Goal: Task Accomplishment & Management: Complete application form

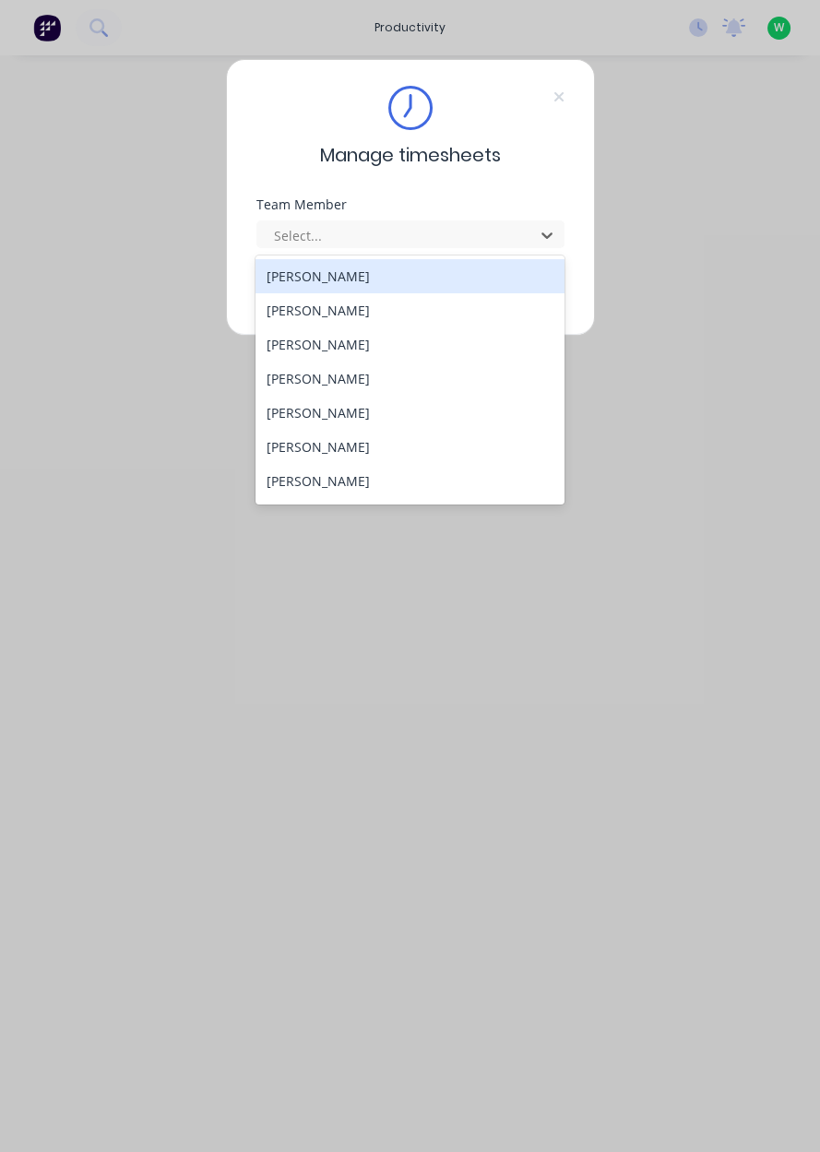
click at [350, 485] on div "Callum Homonnay" at bounding box center [409, 481] width 309 height 34
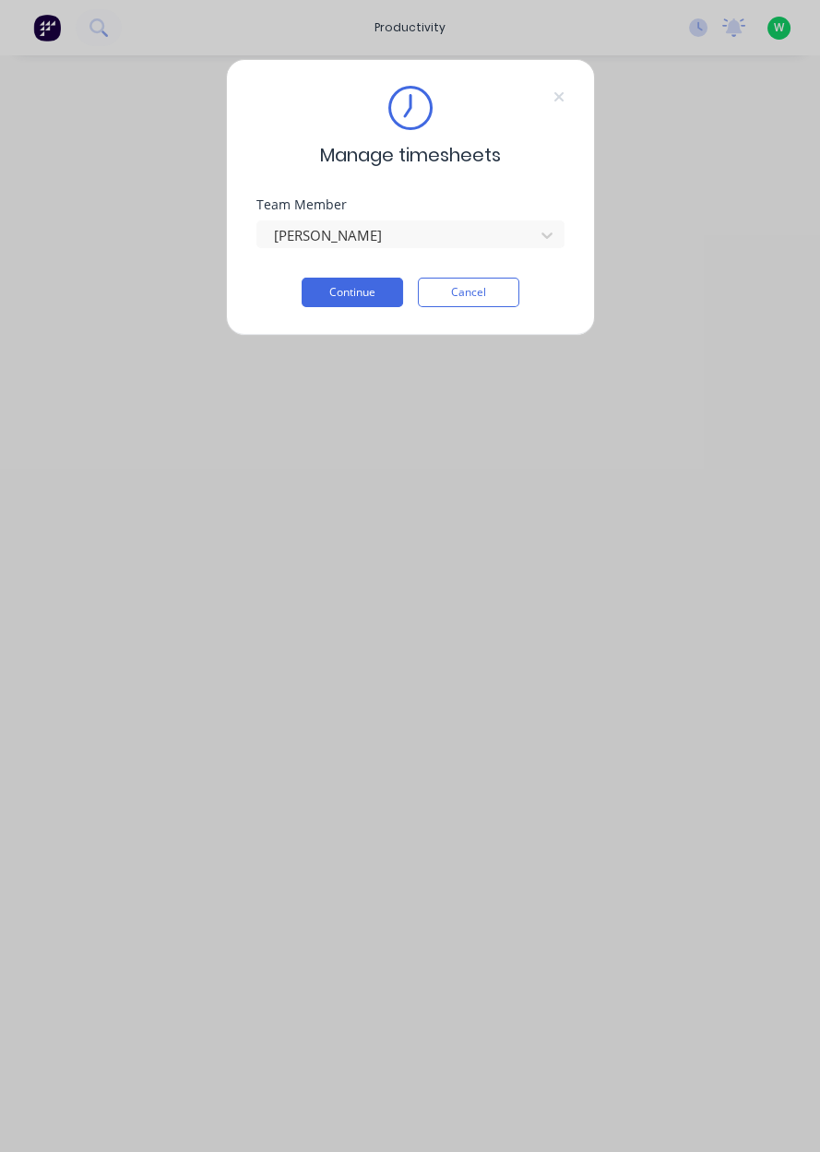
click at [363, 288] on button "Continue" at bounding box center [352, 293] width 101 height 30
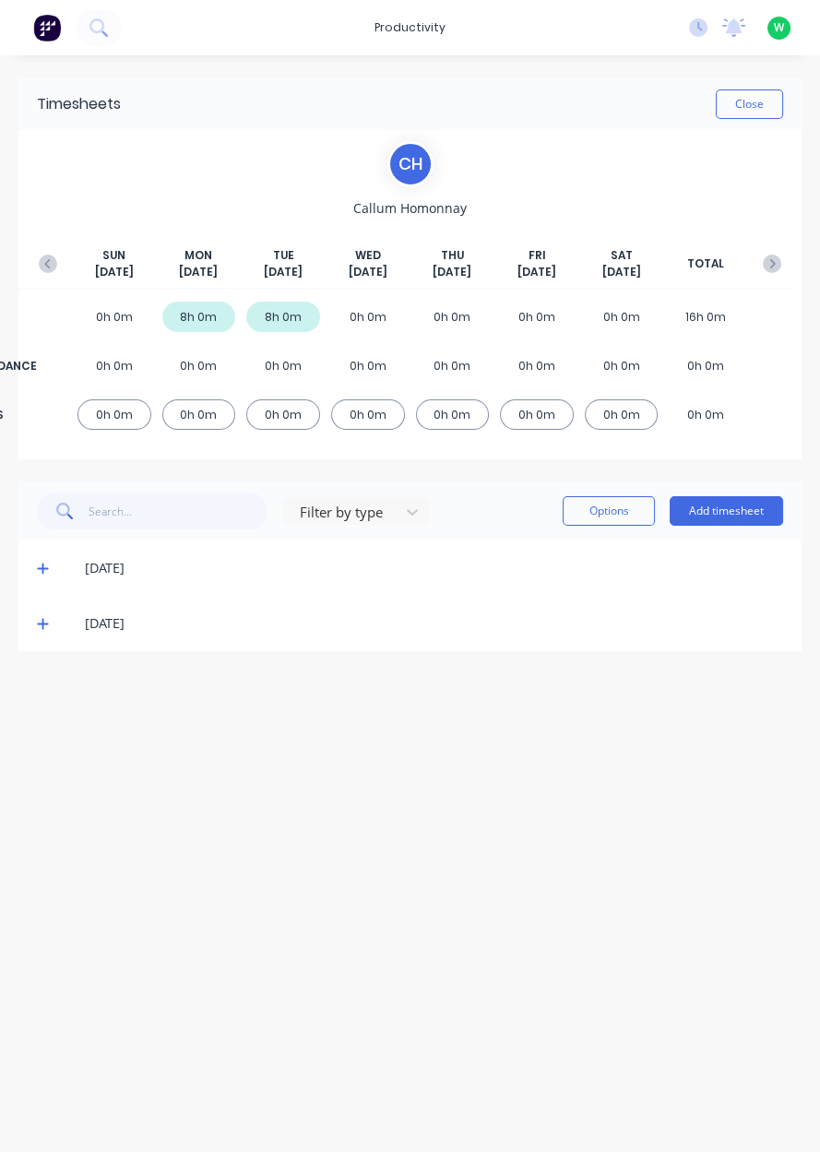
click at [737, 516] on button "Add timesheet" at bounding box center [725, 511] width 113 height 30
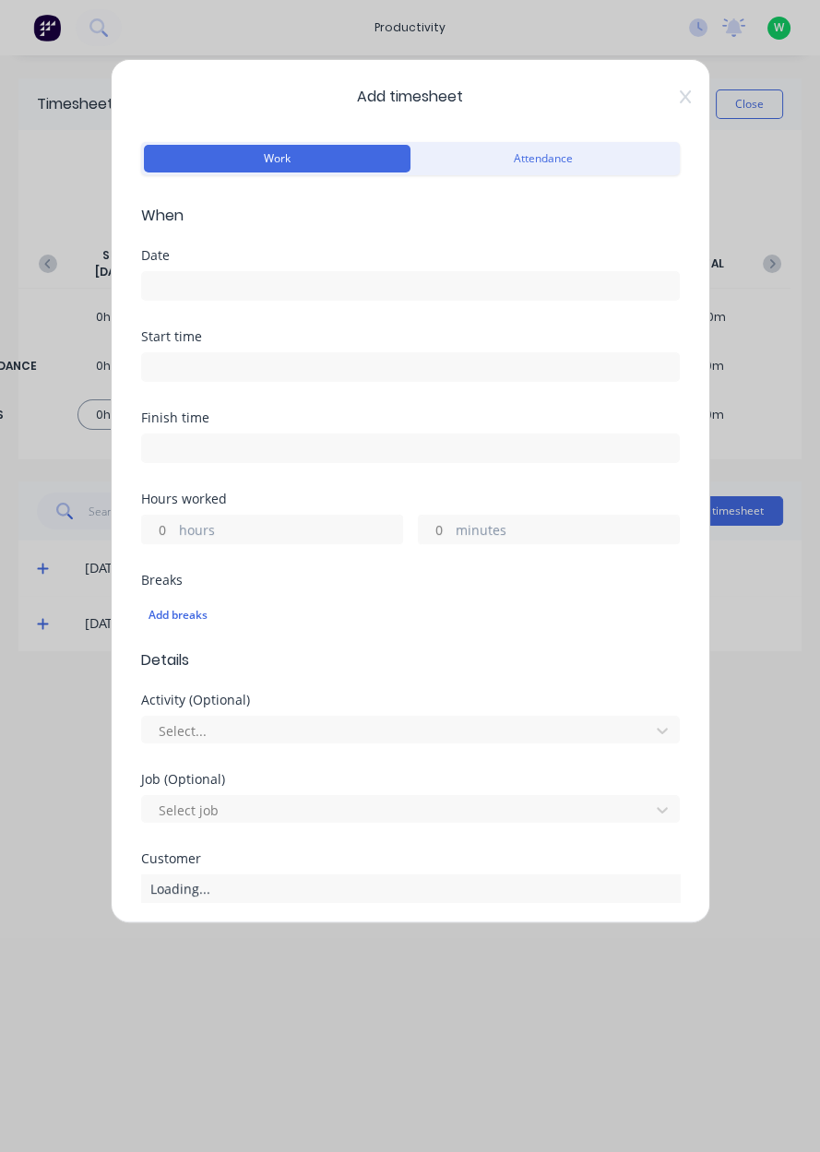
click at [521, 284] on input at bounding box center [410, 286] width 537 height 28
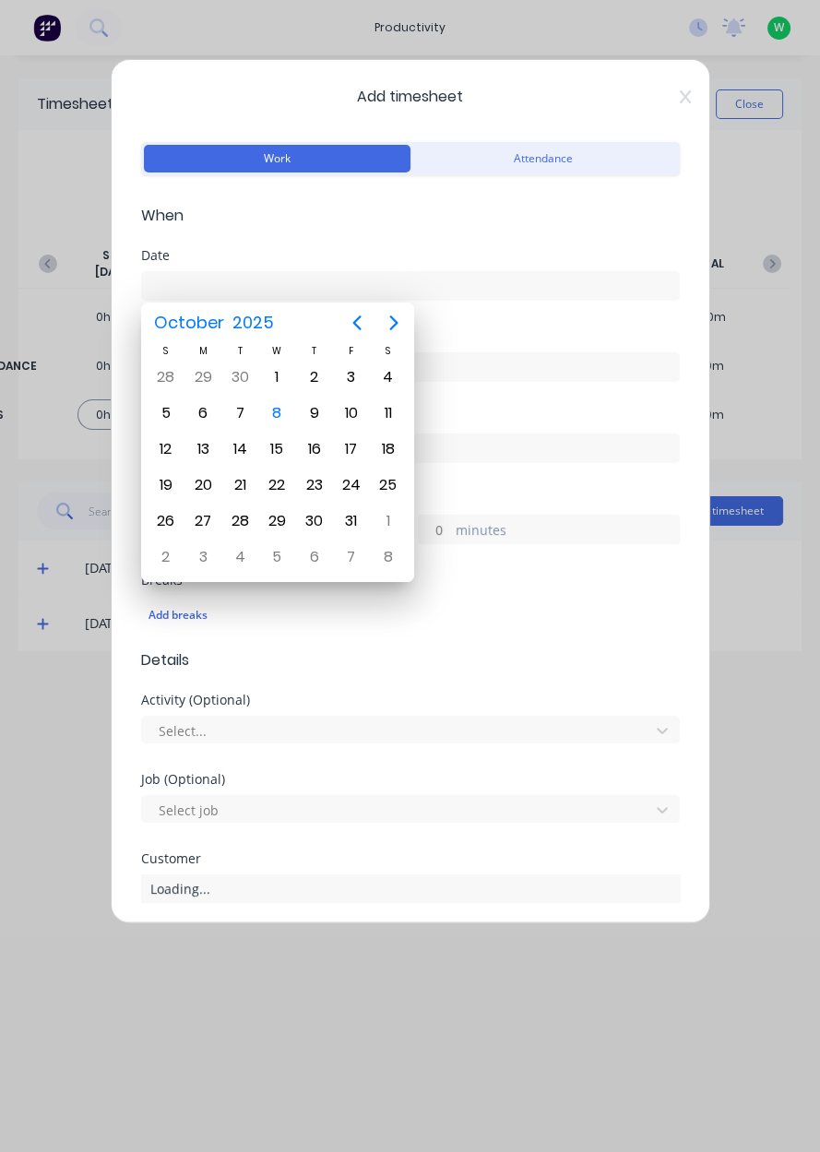
click at [277, 412] on div "8" at bounding box center [277, 413] width 28 height 28
type input "08/10/2025"
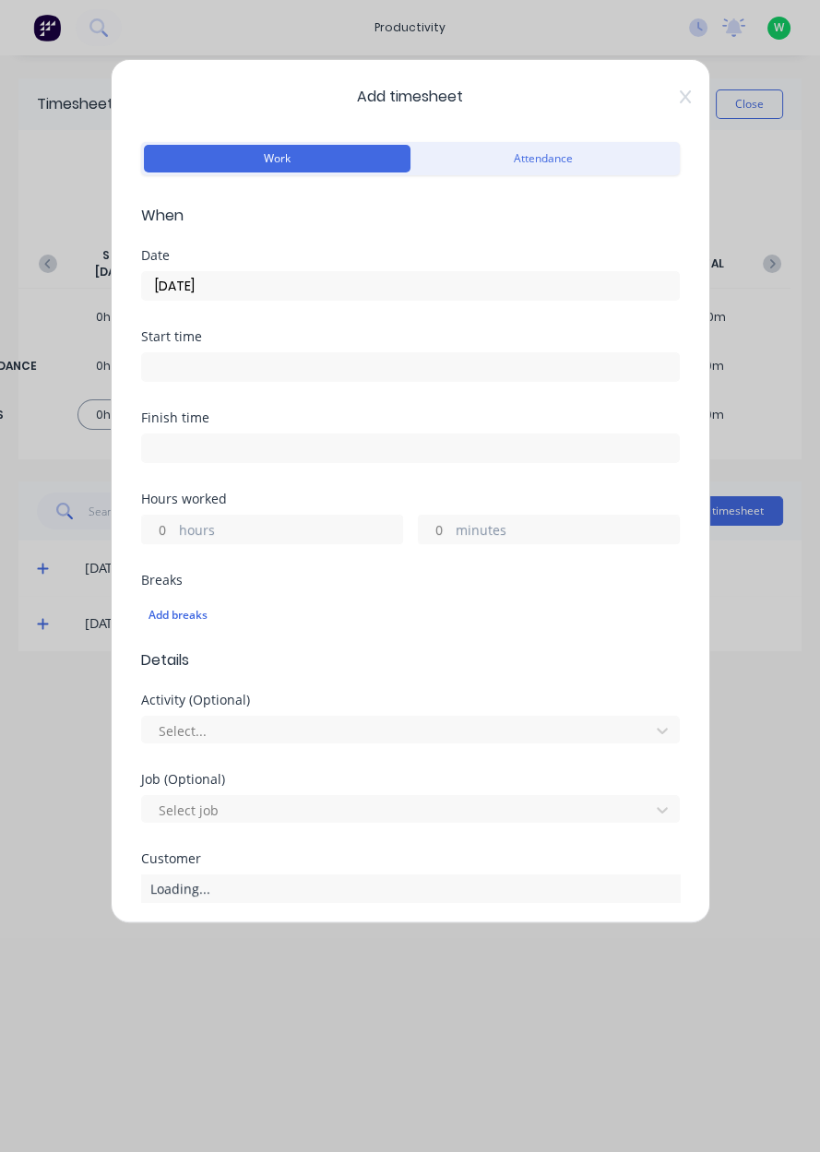
click at [271, 532] on label "hours" at bounding box center [290, 531] width 223 height 23
click at [174, 532] on input "hours" at bounding box center [158, 529] width 32 height 28
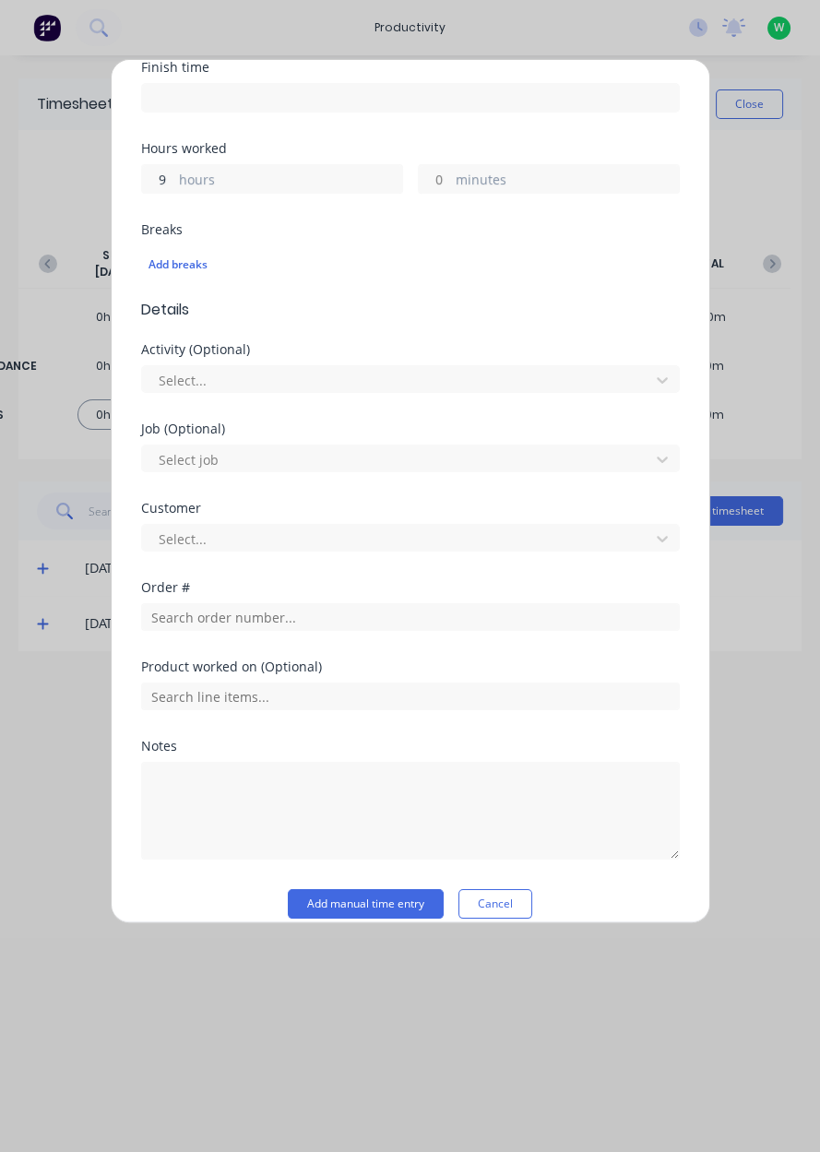
scroll to position [369, 0]
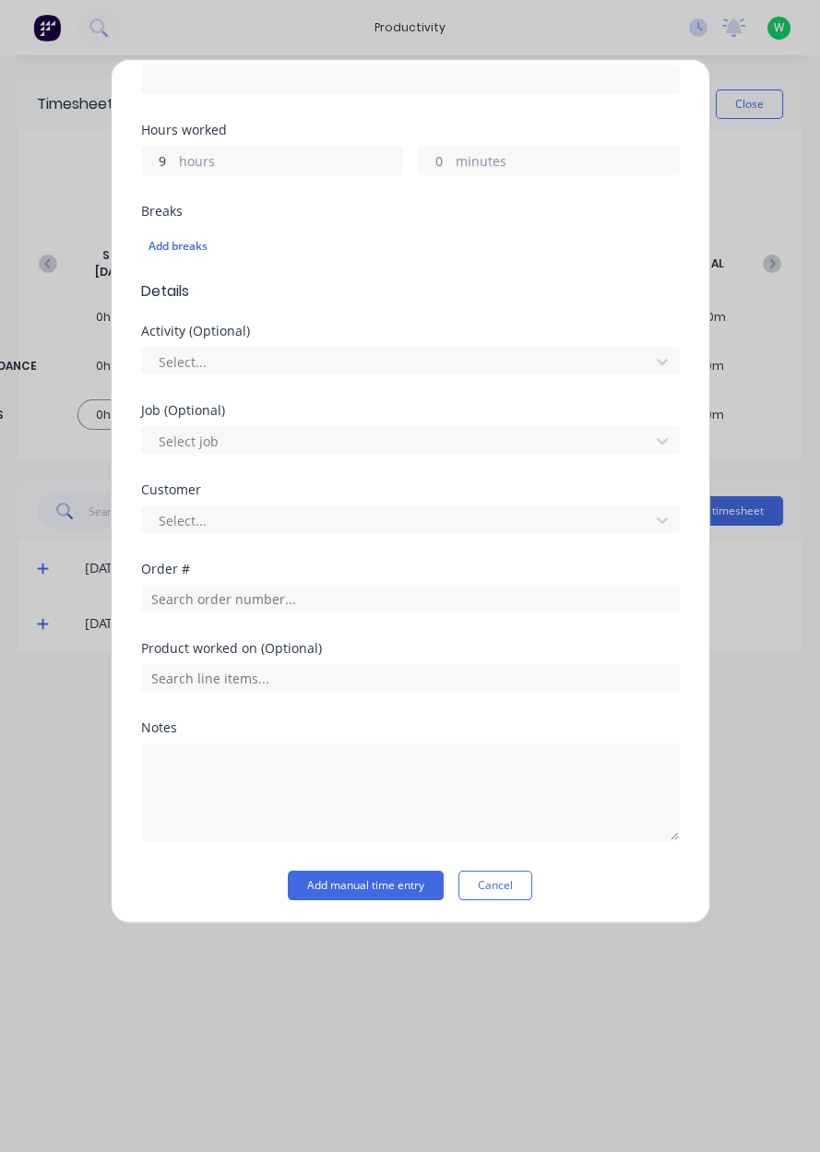
type input "9"
click at [186, 600] on input "text" at bounding box center [410, 599] width 539 height 28
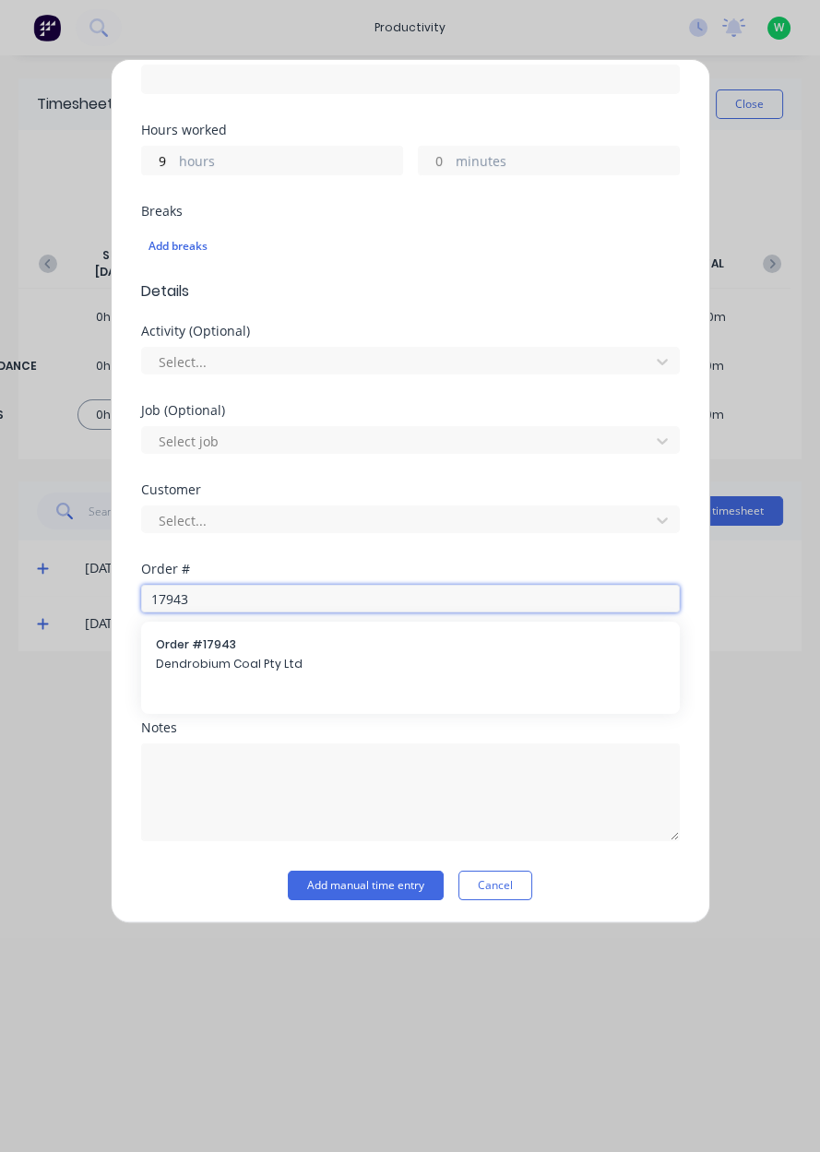
type input "17943"
click at [207, 667] on span "Dendrobium Coal Pty Ltd" at bounding box center [410, 664] width 509 height 17
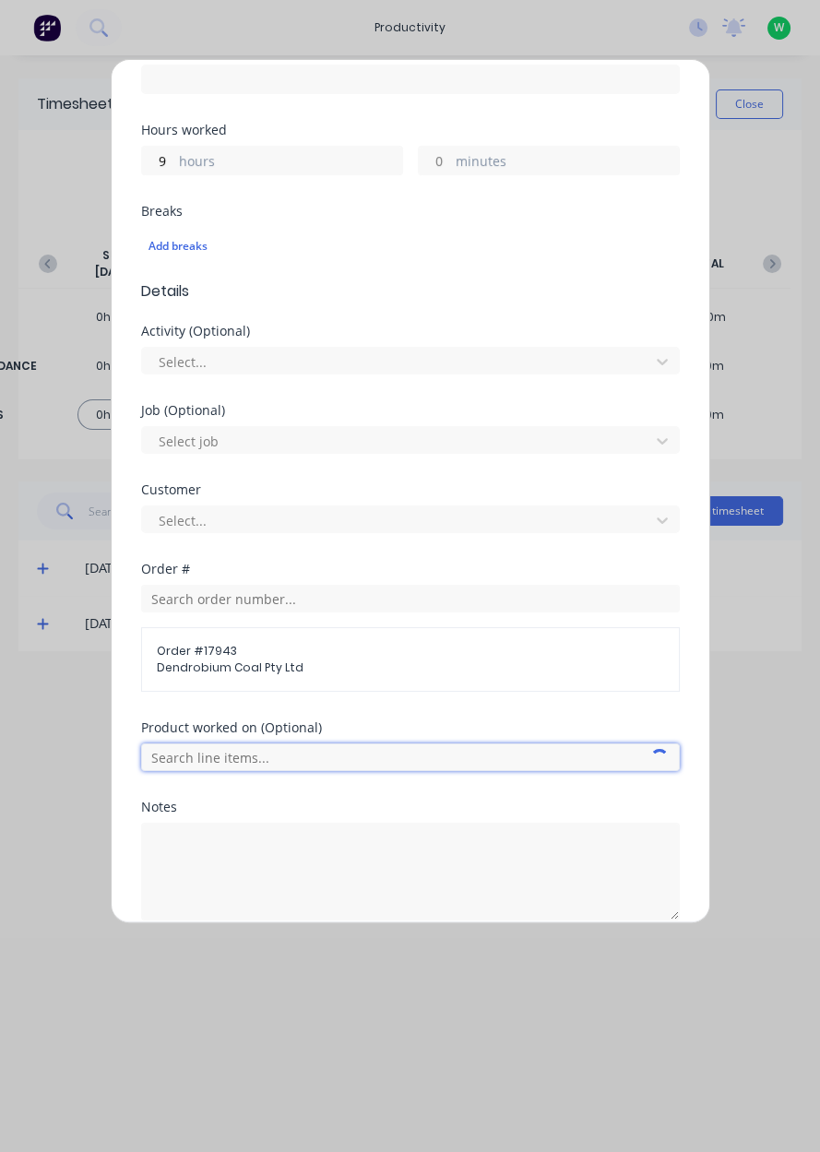
click at [237, 756] on input "text" at bounding box center [410, 757] width 539 height 28
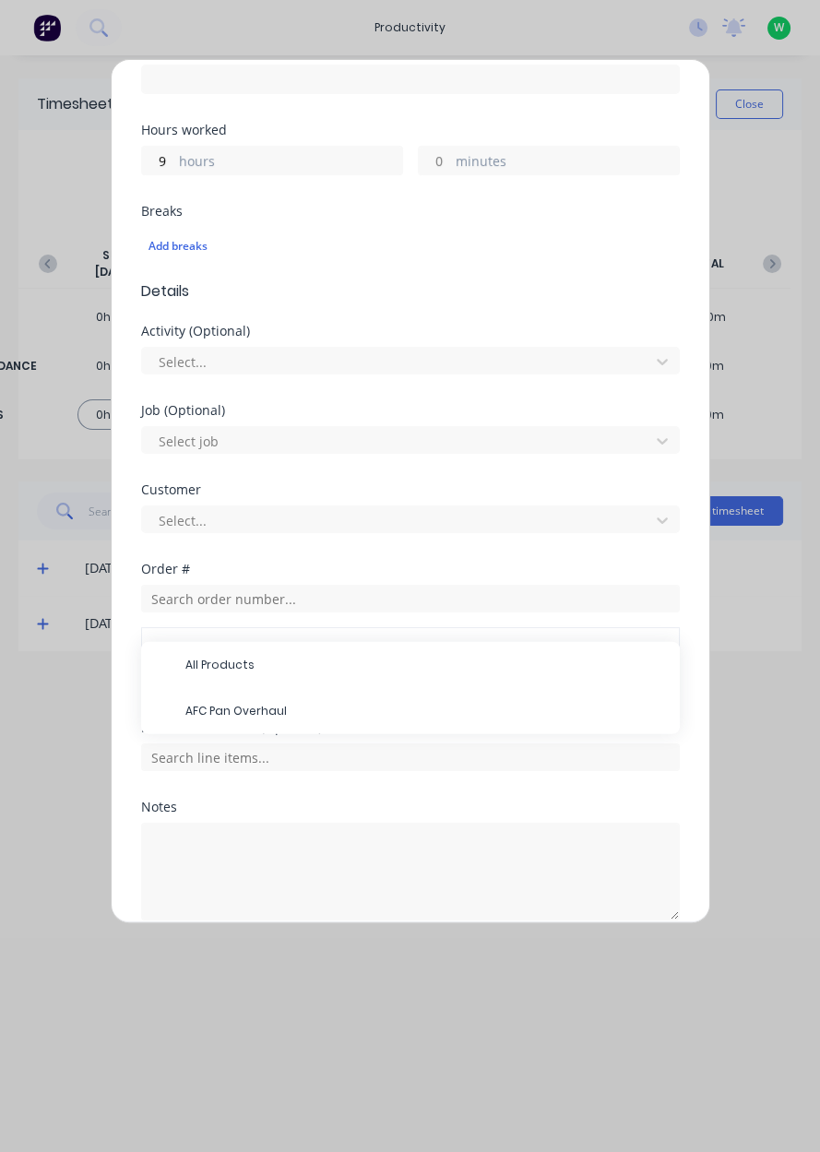
click at [217, 711] on span "AFC Pan Overhaul" at bounding box center [425, 711] width 480 height 17
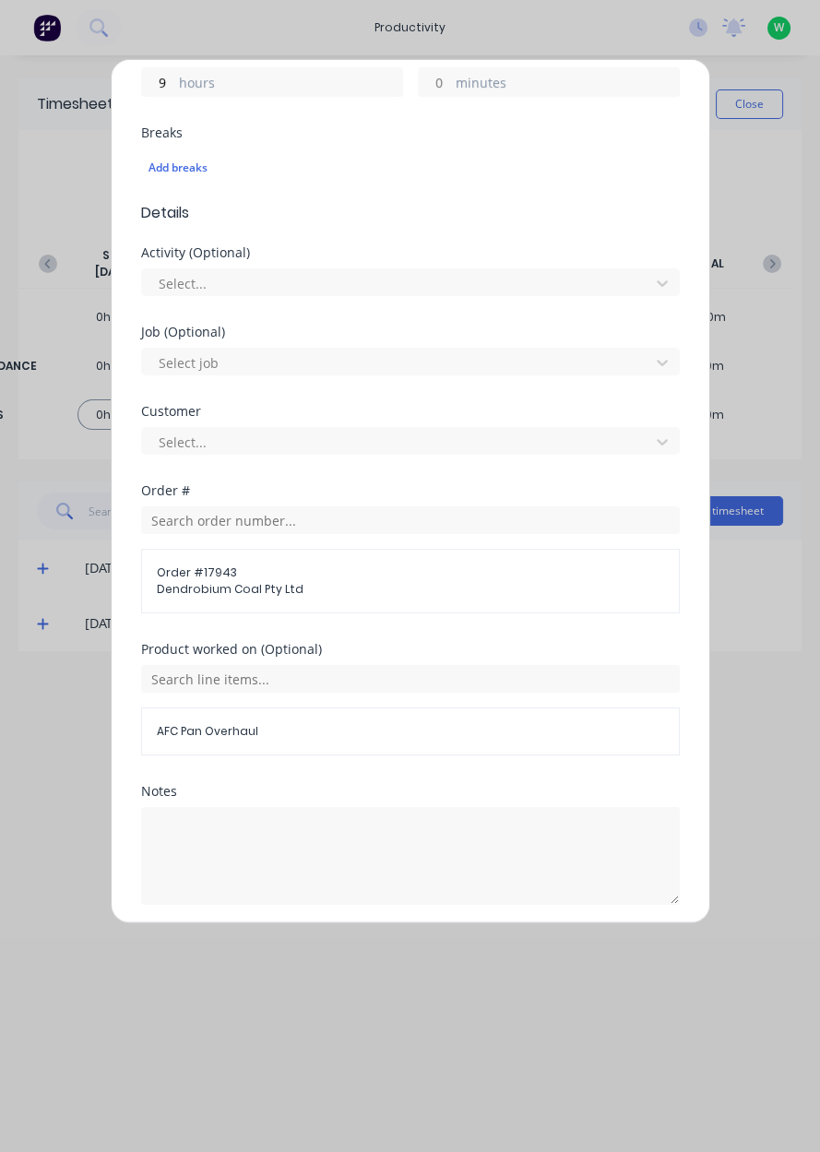
scroll to position [510, 0]
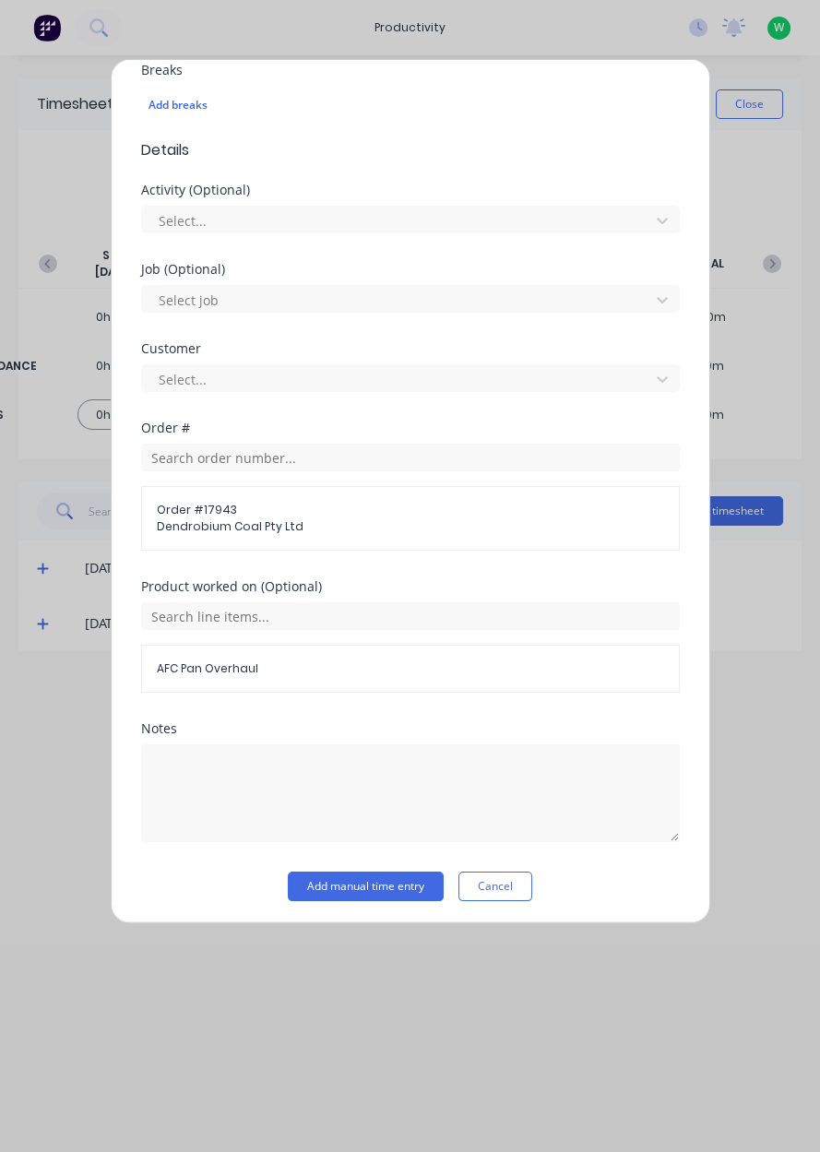
click at [326, 884] on button "Add manual time entry" at bounding box center [366, 886] width 156 height 30
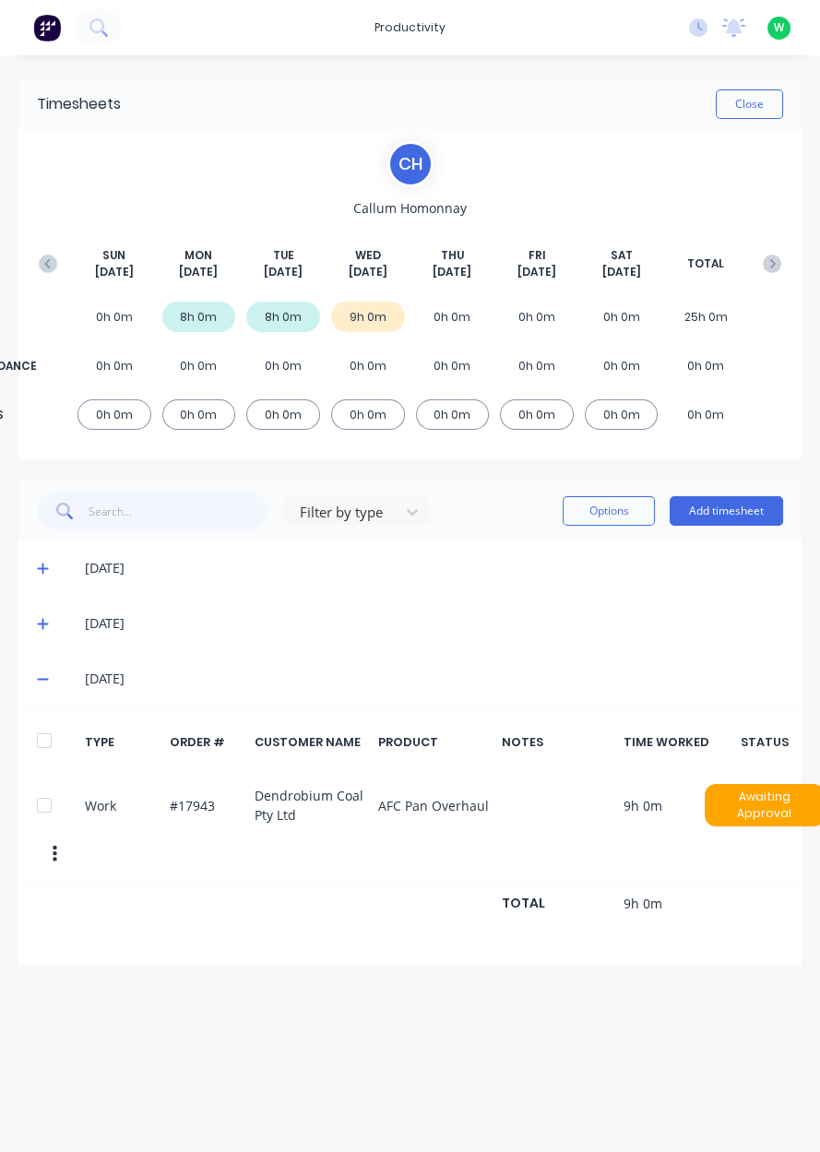
click at [745, 99] on button "Close" at bounding box center [749, 104] width 67 height 30
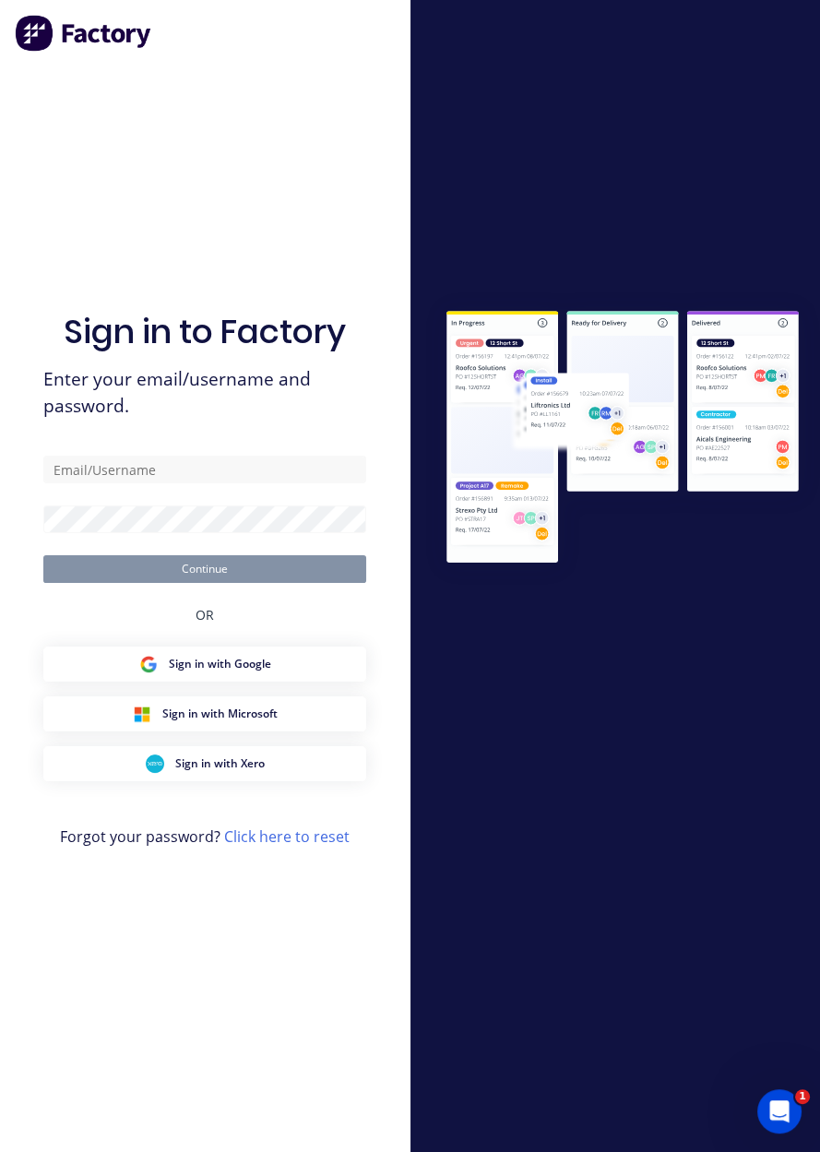
click at [655, 738] on div at bounding box center [615, 576] width 410 height 570
